Goal: Find specific page/section: Find specific page/section

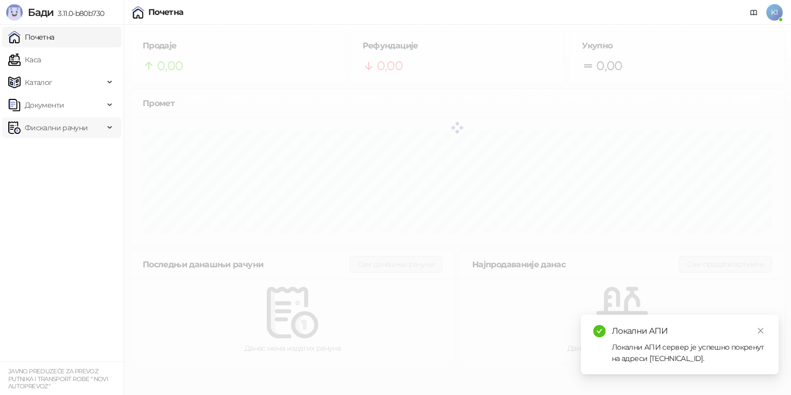
click at [41, 130] on span "Фискални рачуни" at bounding box center [56, 127] width 63 height 21
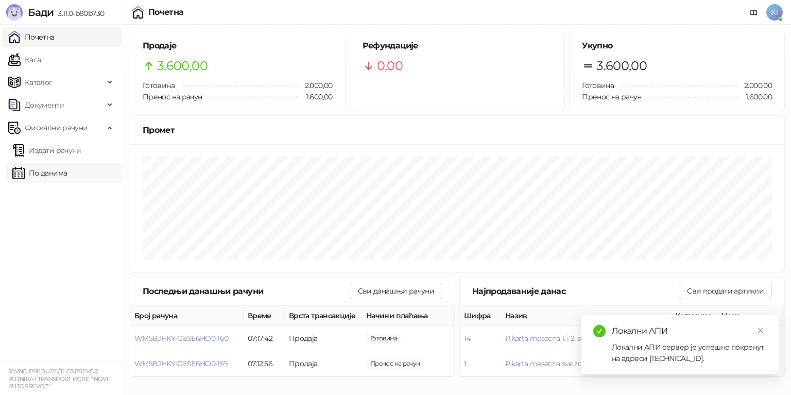
click at [41, 175] on link "По данима" at bounding box center [39, 173] width 55 height 21
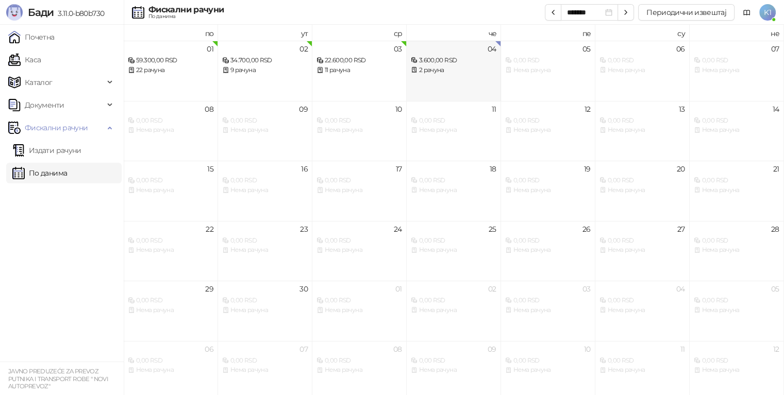
click at [452, 69] on div "2 рачуна" at bounding box center [454, 70] width 86 height 10
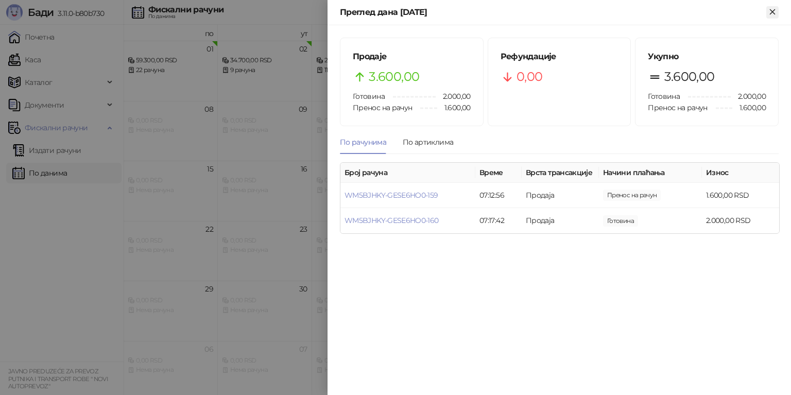
click at [767, 14] on button "Close" at bounding box center [773, 12] width 12 height 12
